Goal: Transaction & Acquisition: Download file/media

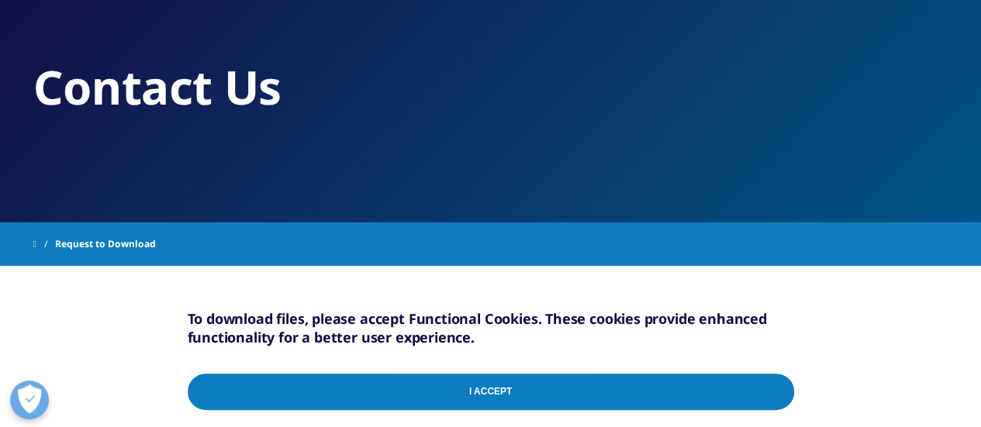
scroll to position [155, 0]
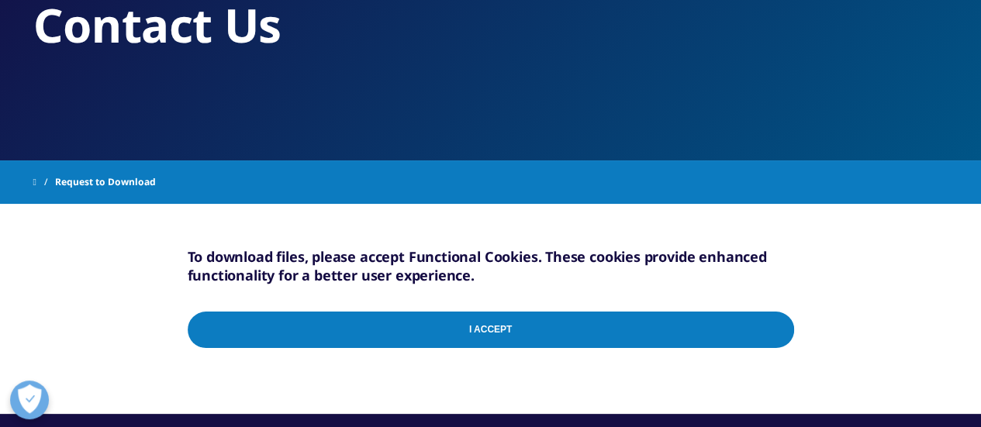
click at [481, 334] on input "I Accept" at bounding box center [491, 330] width 606 height 36
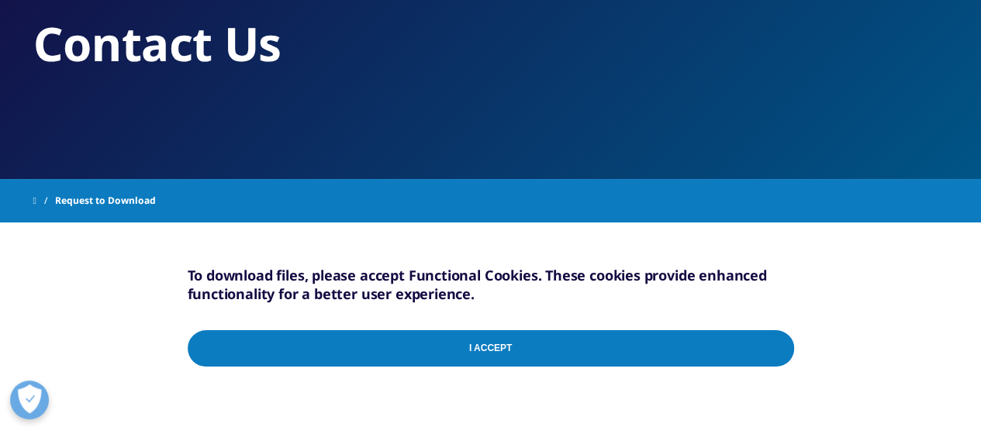
scroll to position [155, 0]
